Goal: Complete application form

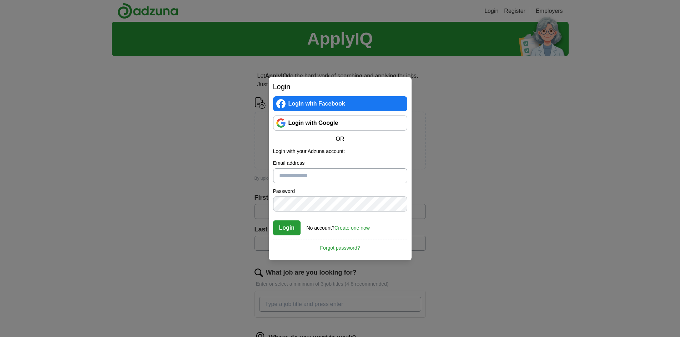
click at [310, 122] on link "Login with Google" at bounding box center [340, 123] width 134 height 15
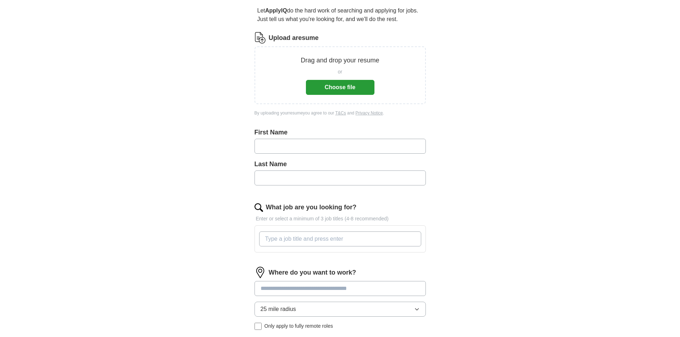
scroll to position [65, 0]
click at [335, 87] on button "Choose file" at bounding box center [340, 88] width 69 height 15
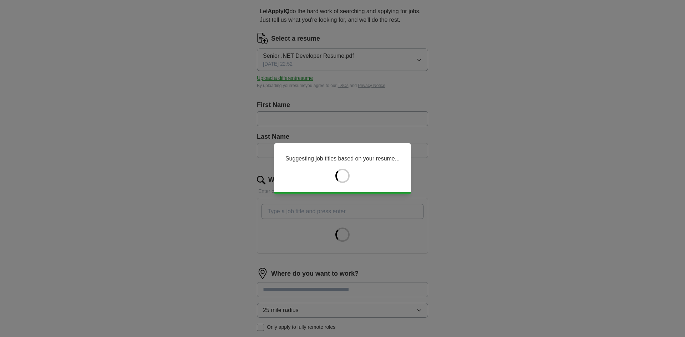
type input "*******"
type input "***"
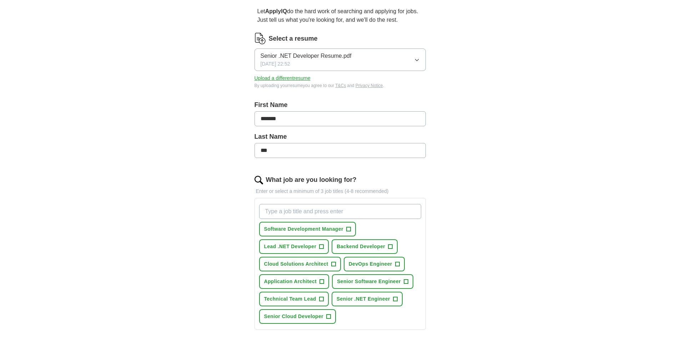
scroll to position [100, 0]
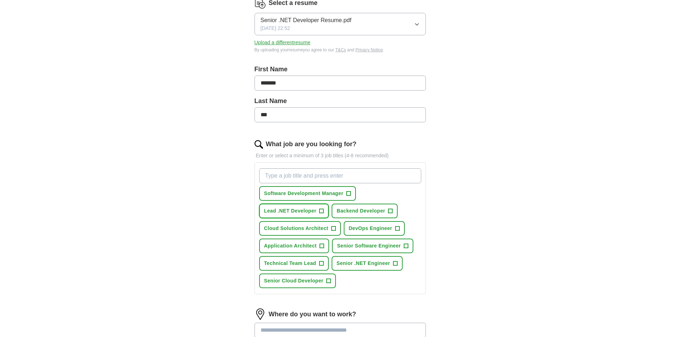
click at [302, 208] on span "Lead .NET Developer" at bounding box center [290, 210] width 52 height 7
click at [385, 263] on span "Senior .NET Engineer" at bounding box center [364, 263] width 54 height 7
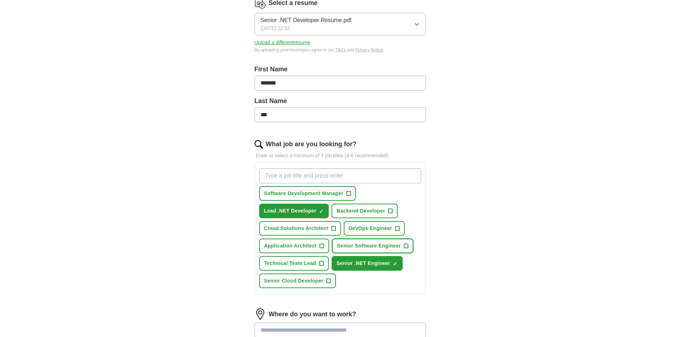
click at [389, 244] on span "Senior Software Engineer" at bounding box center [369, 245] width 64 height 7
click at [379, 208] on span "Backend Developer" at bounding box center [361, 210] width 49 height 7
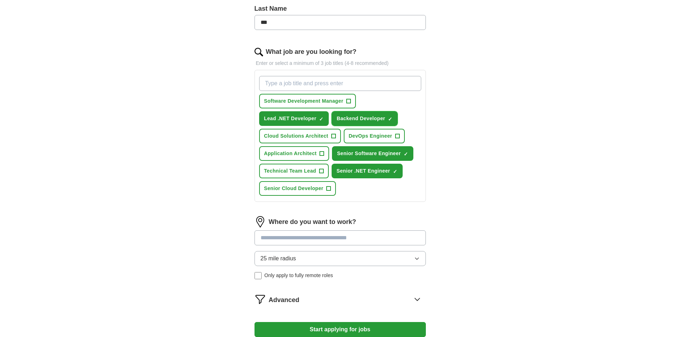
scroll to position [207, 0]
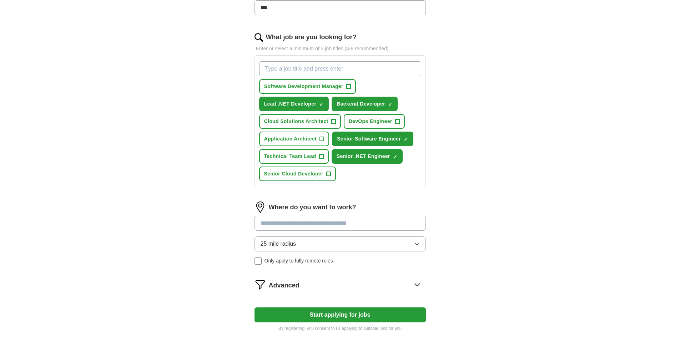
click at [351, 224] on input at bounding box center [340, 223] width 171 height 15
click at [352, 238] on div "Where do you want to work? 25 mile radius Only apply to fully remote roles" at bounding box center [340, 236] width 171 height 69
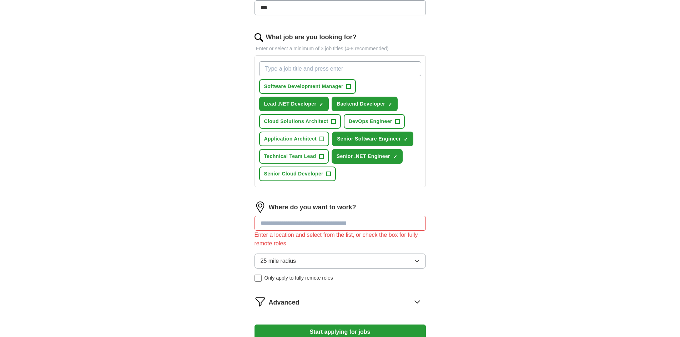
click at [345, 257] on button "25 mile radius" at bounding box center [340, 261] width 171 height 15
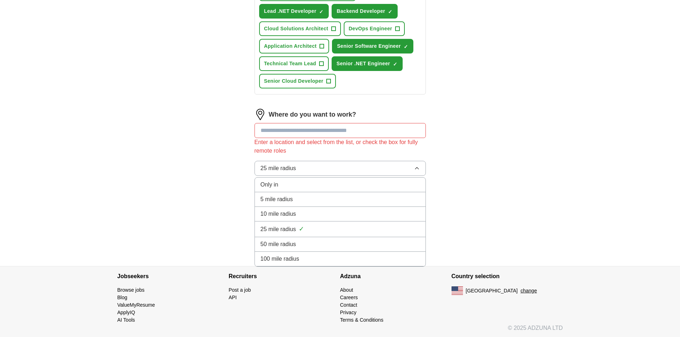
scroll to position [301, 0]
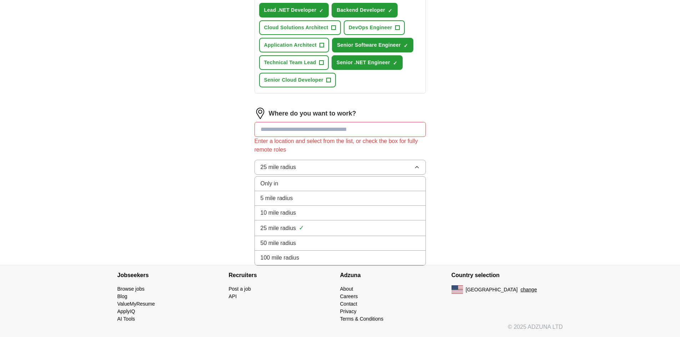
click at [357, 260] on div "100 mile radius" at bounding box center [340, 258] width 159 height 9
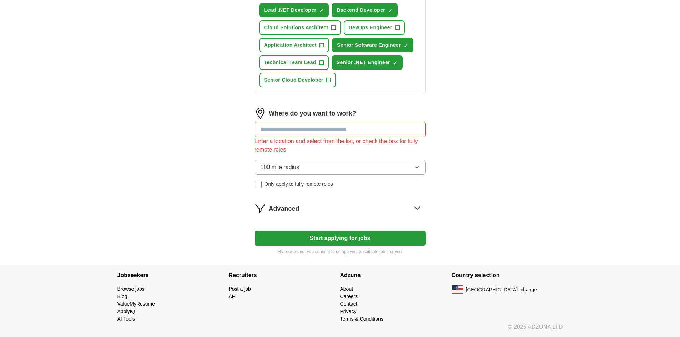
click at [337, 125] on input at bounding box center [340, 129] width 171 height 15
click at [323, 188] on div "Where do you want to work? Enter a location and select from the list, or check …" at bounding box center [340, 151] width 171 height 86
click at [326, 187] on span "Only apply to fully remote roles" at bounding box center [299, 184] width 69 height 7
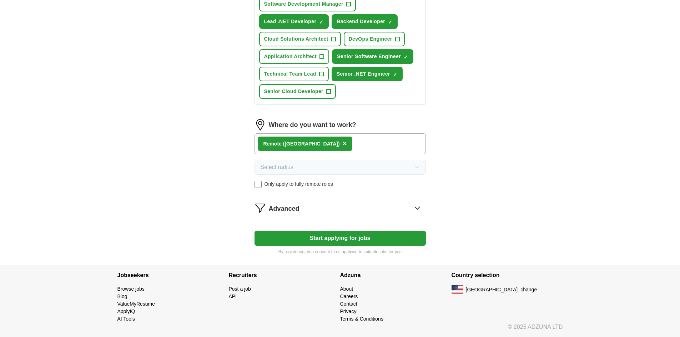
click at [367, 240] on button "Start applying for jobs" at bounding box center [340, 238] width 171 height 15
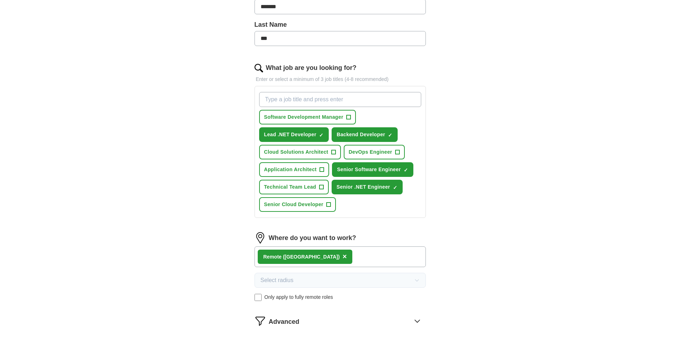
select select "**"
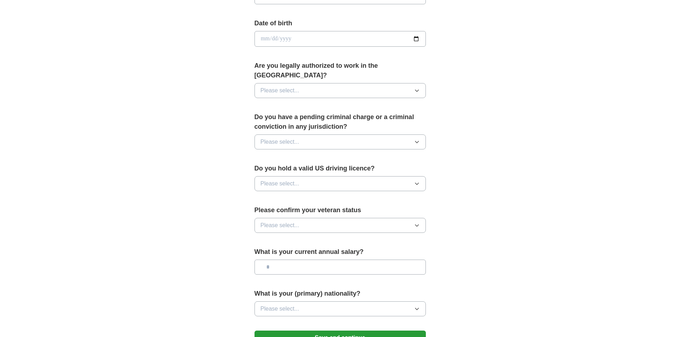
scroll to position [357, 0]
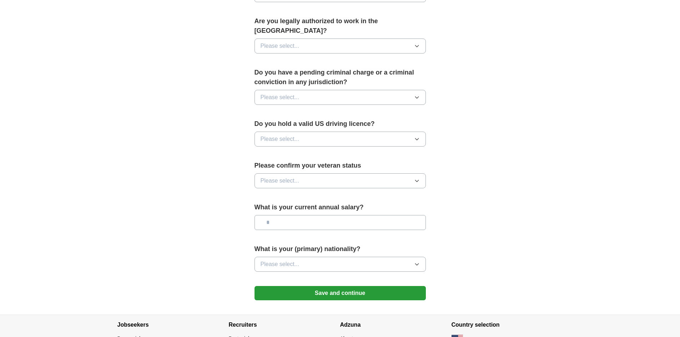
click at [373, 286] on button "Save and continue" at bounding box center [340, 293] width 171 height 14
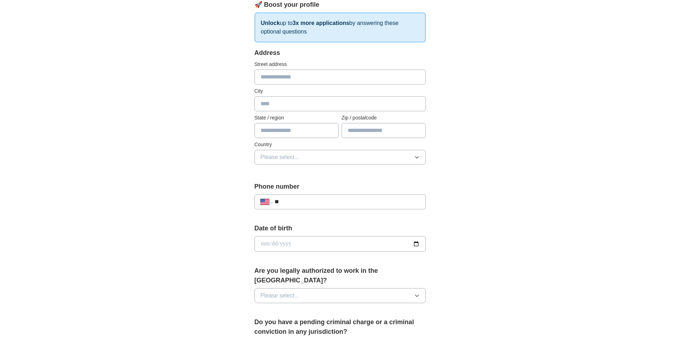
scroll to position [36, 0]
